Goal: Navigation & Orientation: Find specific page/section

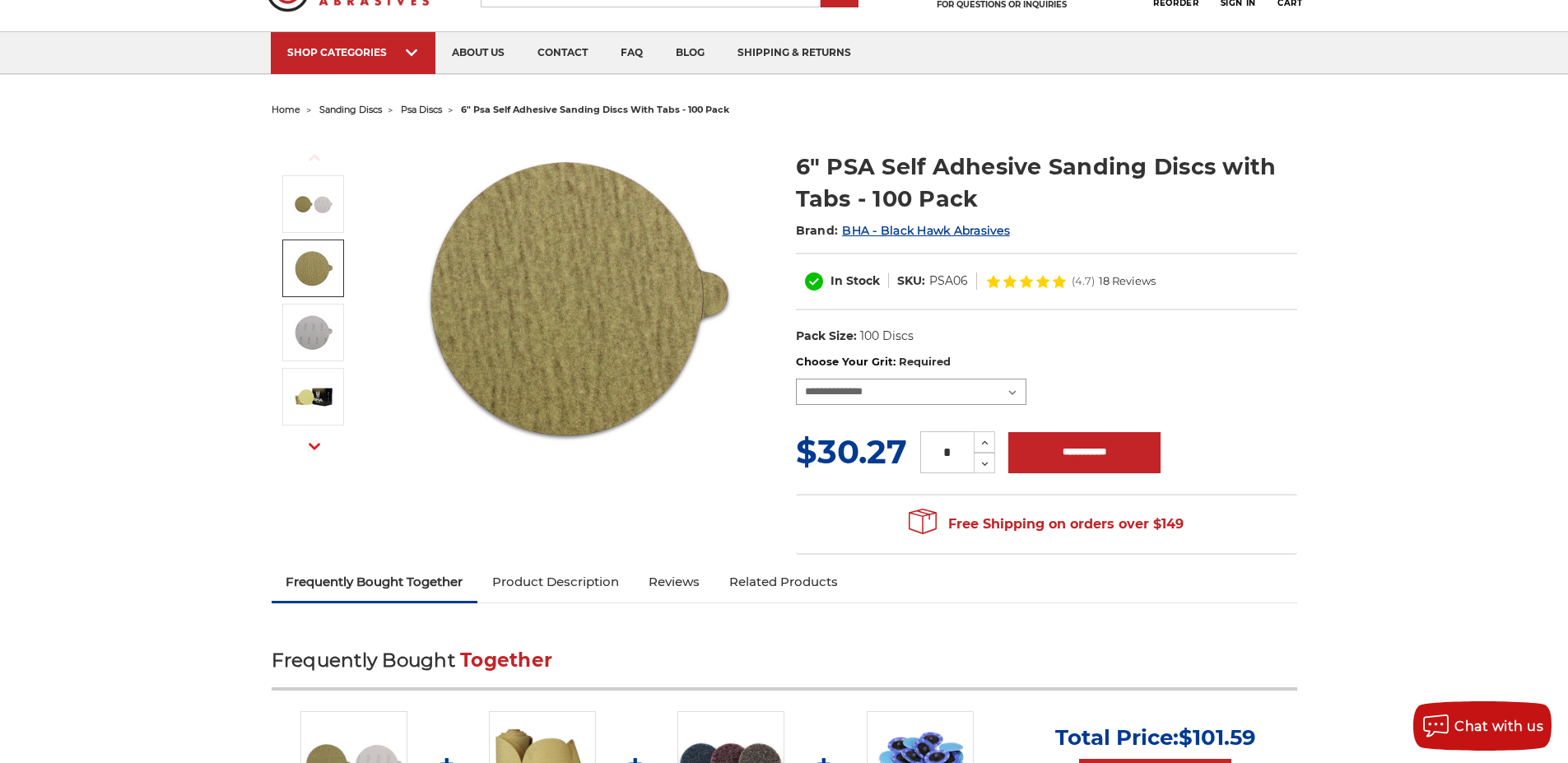
click at [1012, 389] on select "**********" at bounding box center [911, 391] width 230 height 26
